Goal: Check status: Check status

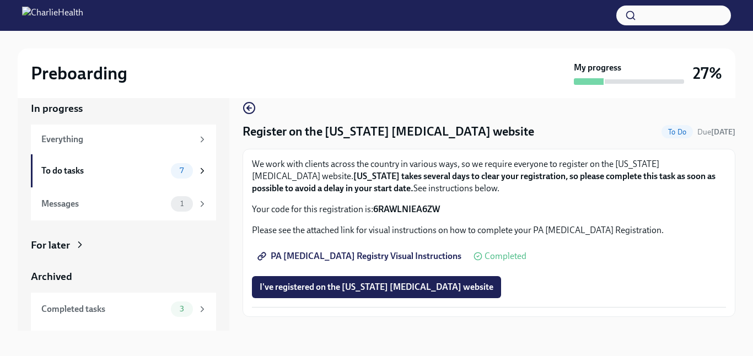
scroll to position [20, 0]
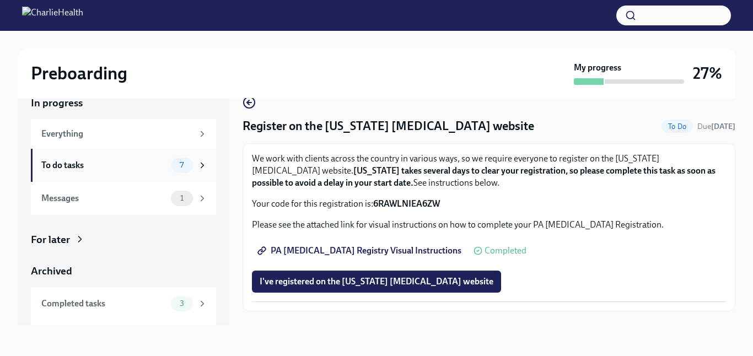
click at [169, 164] on div "To do tasks 7" at bounding box center [124, 165] width 166 height 15
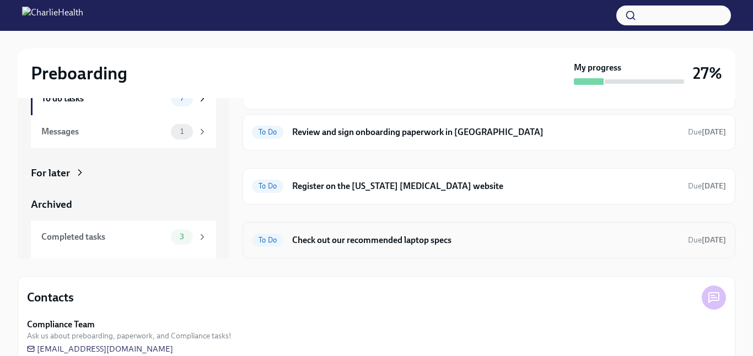
scroll to position [107, 0]
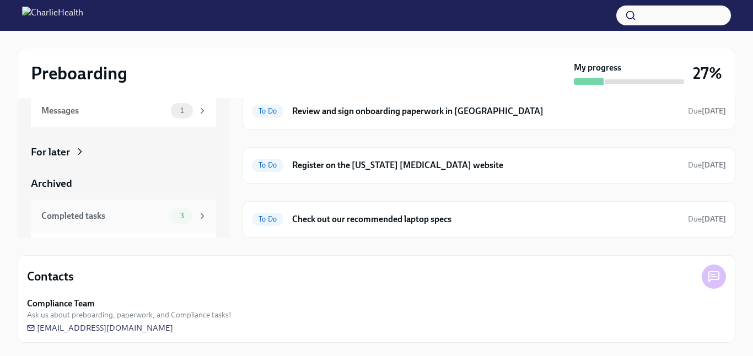
click at [194, 219] on div "3" at bounding box center [189, 215] width 36 height 15
